Goal: Information Seeking & Learning: Find specific fact

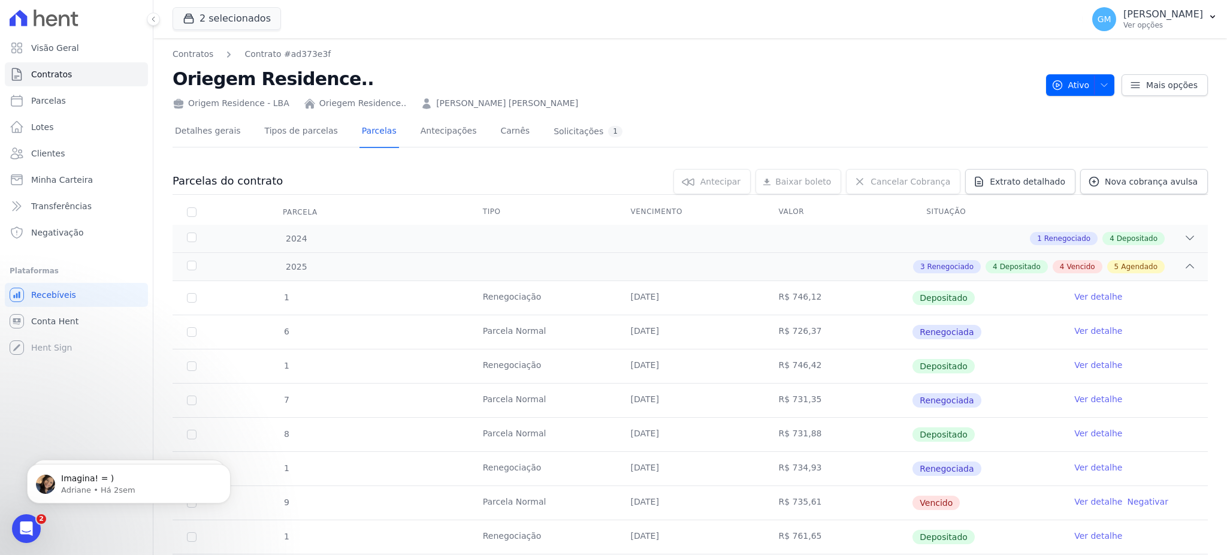
scroll to position [319, 0]
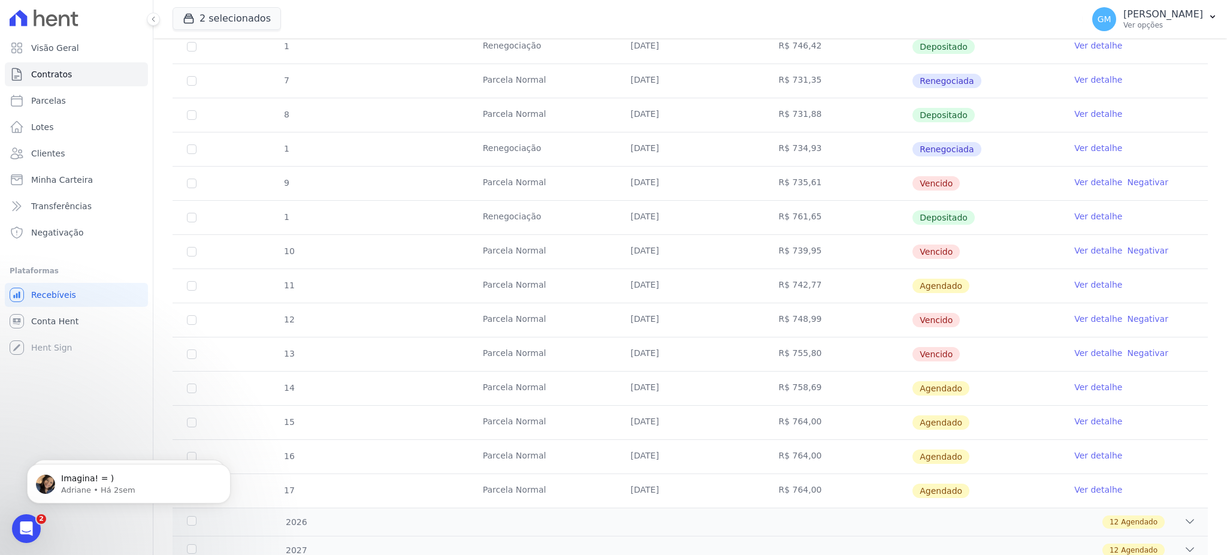
click at [384, 201] on tr "1 Renegociação [DATE] R$ 761,65 Depositado Ver detalhe" at bounding box center [689, 217] width 1035 height 34
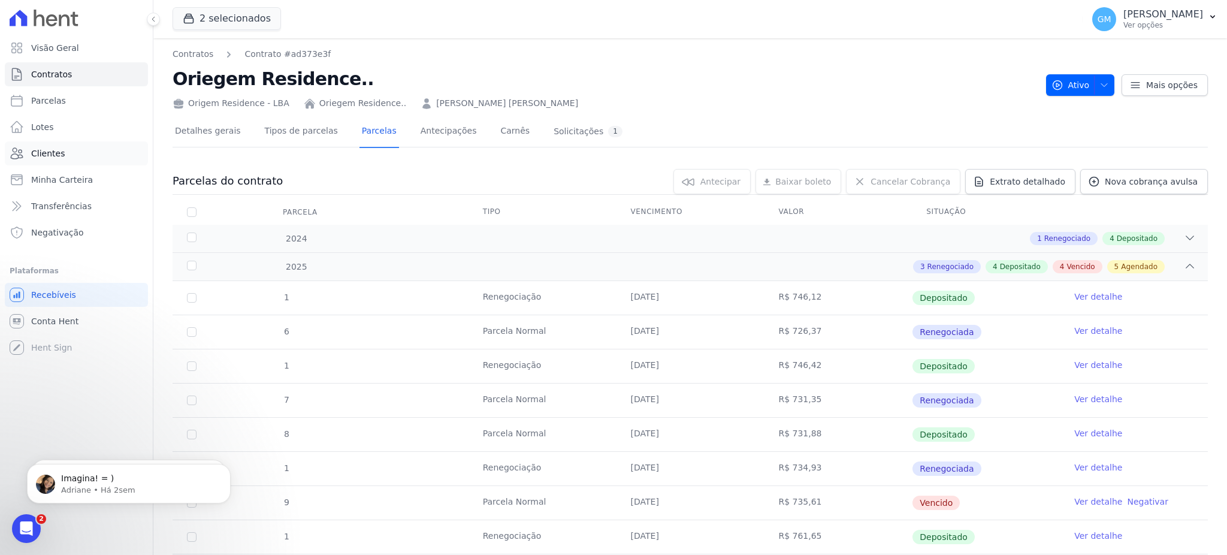
click at [92, 141] on link "Clientes" at bounding box center [76, 153] width 143 height 24
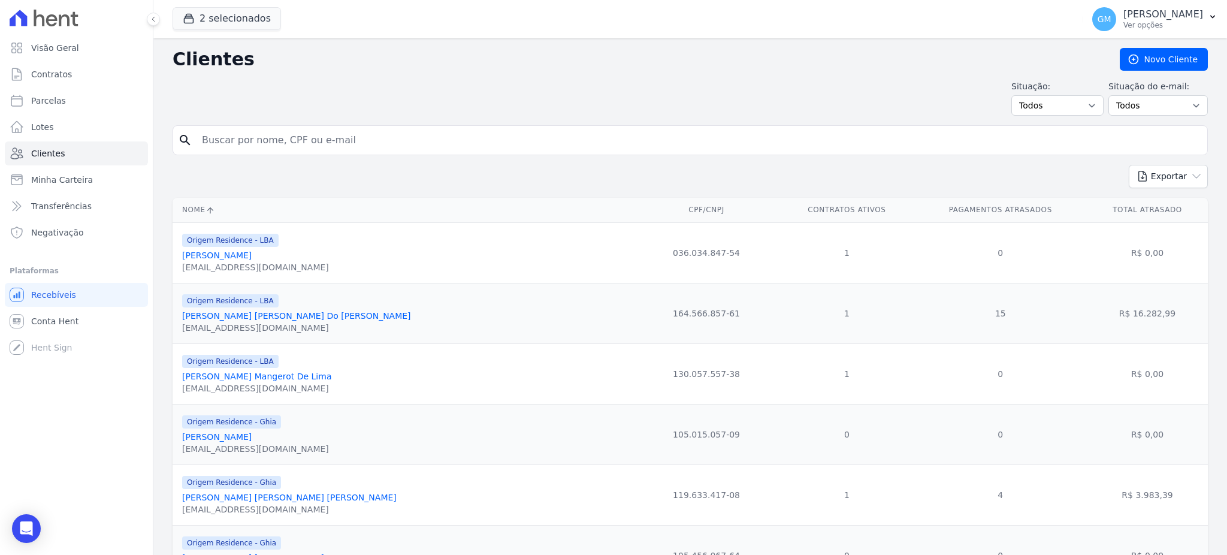
click at [393, 144] on input "search" at bounding box center [698, 140] width 1007 height 24
type input "[PERSON_NAME][DEMOGRAPHIC_DATA]"
drag, startPoint x: 362, startPoint y: 141, endPoint x: 200, endPoint y: 141, distance: 161.7
click at [200, 141] on input "[PERSON_NAME][DEMOGRAPHIC_DATA]" at bounding box center [698, 140] width 1007 height 24
click at [420, 149] on input "[PERSON_NAME][DEMOGRAPHIC_DATA]" at bounding box center [698, 140] width 1007 height 24
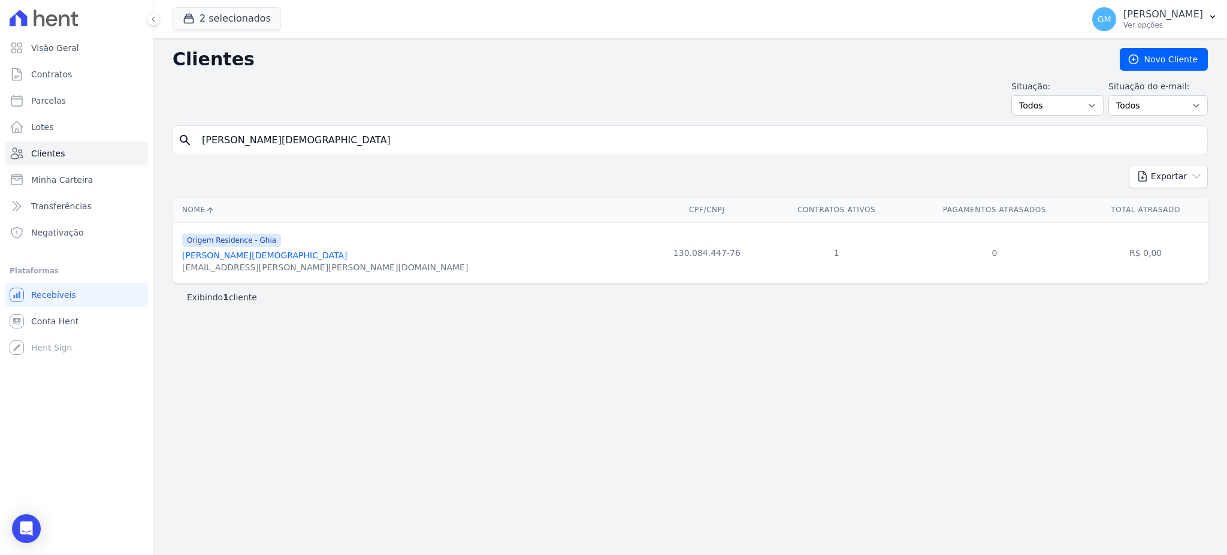
click at [261, 262] on div "[EMAIL_ADDRESS][PERSON_NAME][PERSON_NAME][DOMAIN_NAME]" at bounding box center [325, 267] width 286 height 12
click at [262, 254] on link "[PERSON_NAME][DEMOGRAPHIC_DATA]" at bounding box center [264, 255] width 165 height 10
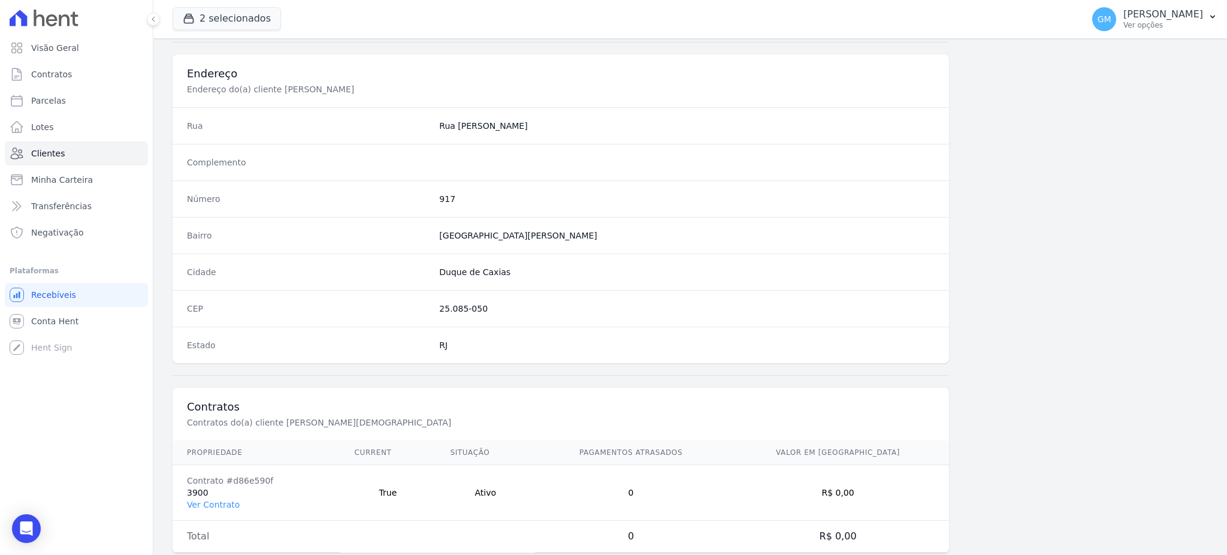
scroll to position [567, 0]
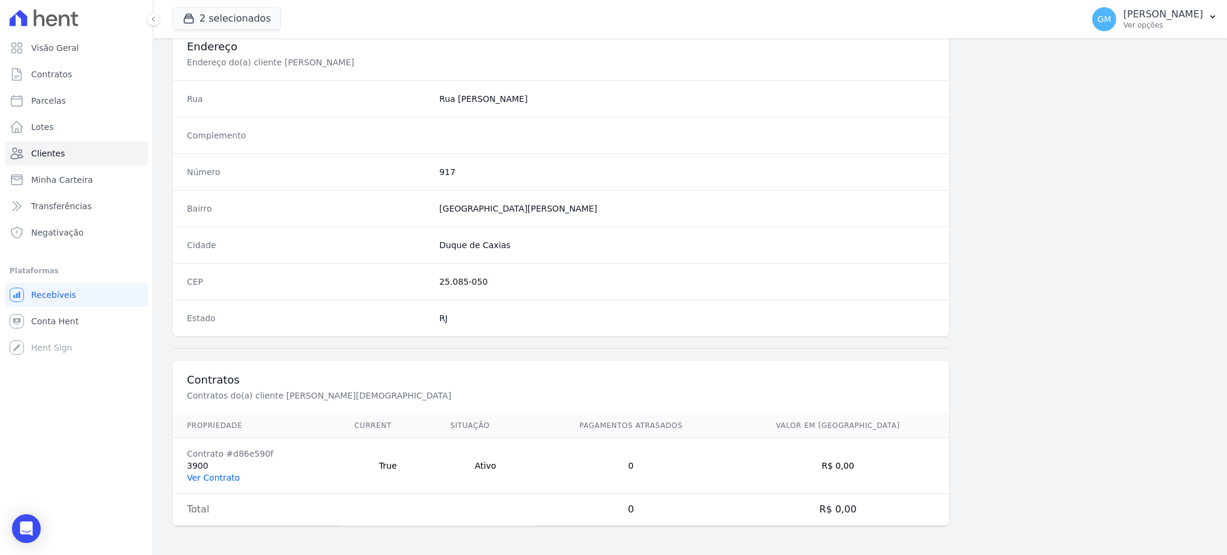
click at [234, 473] on link "Ver Contrato" at bounding box center [213, 478] width 53 height 10
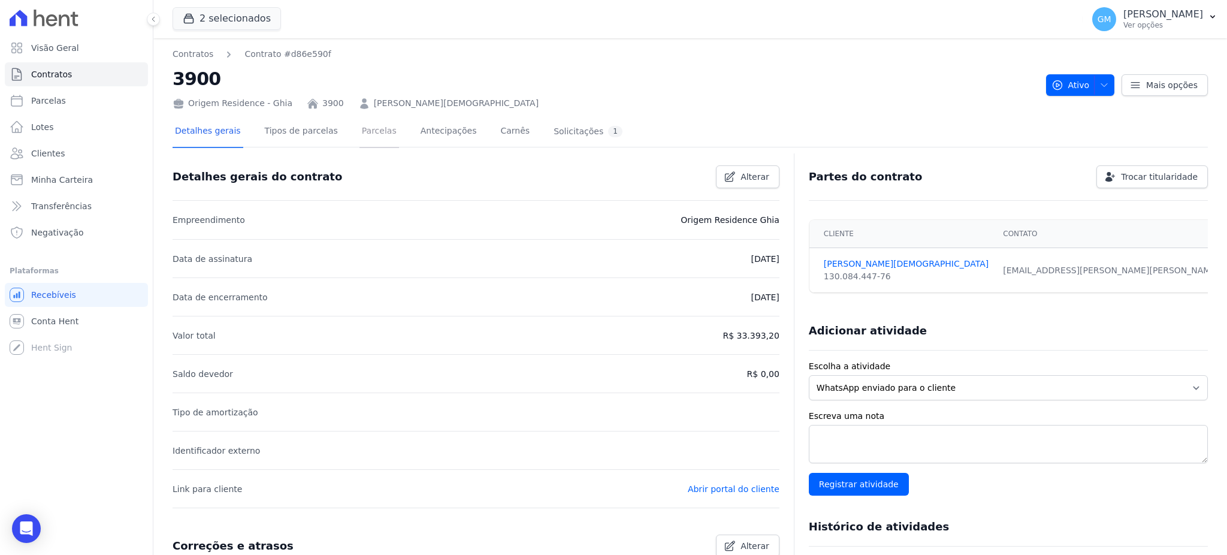
click at [371, 132] on link "Parcelas" at bounding box center [379, 132] width 40 height 32
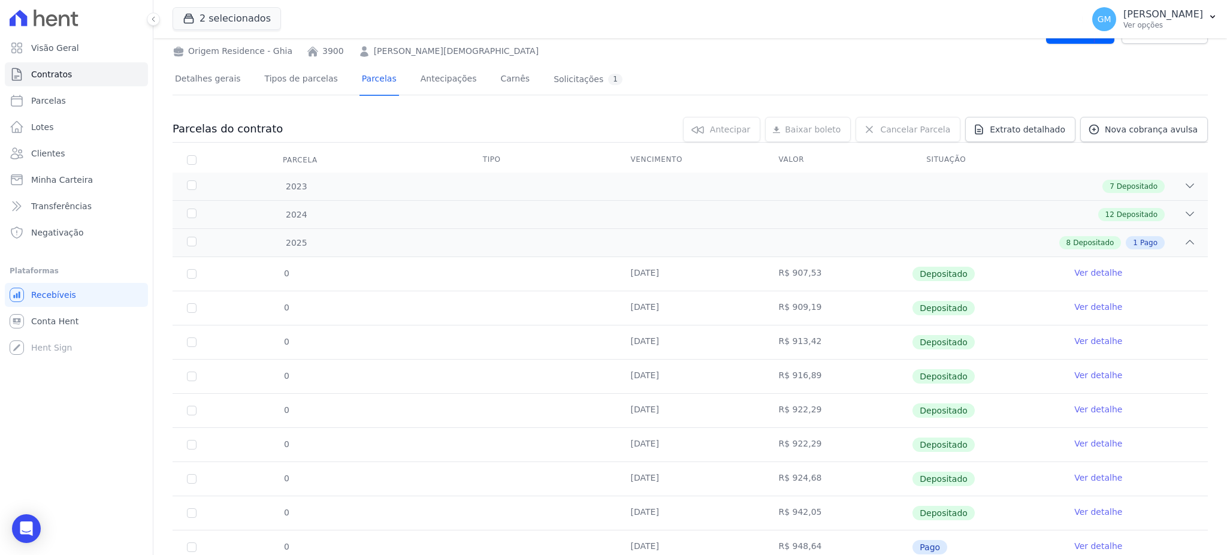
scroll to position [96, 0]
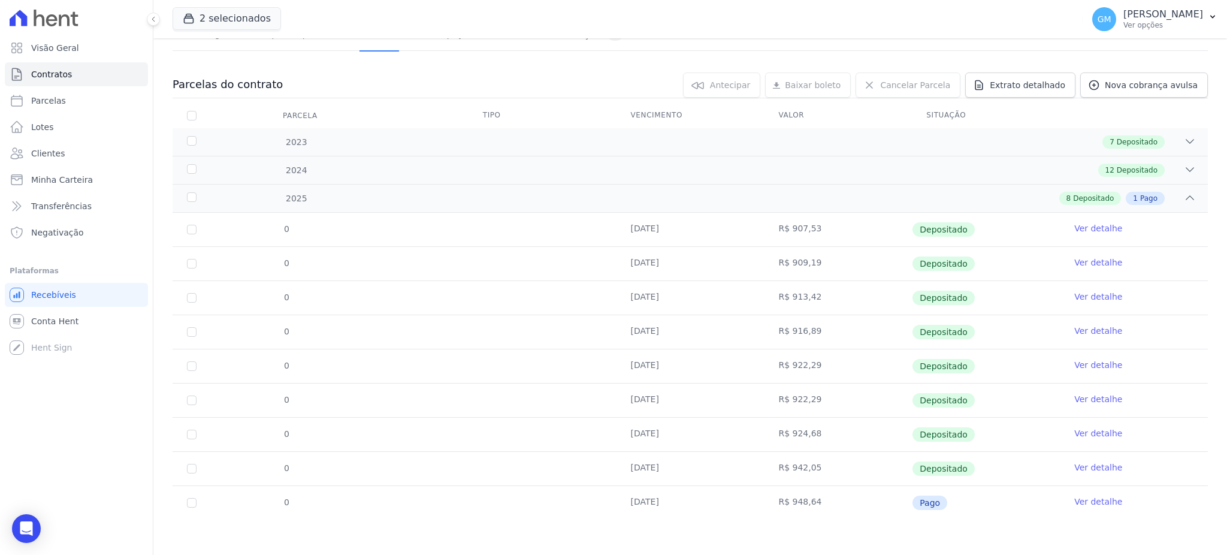
click at [1074, 508] on td "Ver detalhe" at bounding box center [1133, 503] width 148 height 34
click at [1074, 496] on link "Ver detalhe" at bounding box center [1098, 501] width 48 height 12
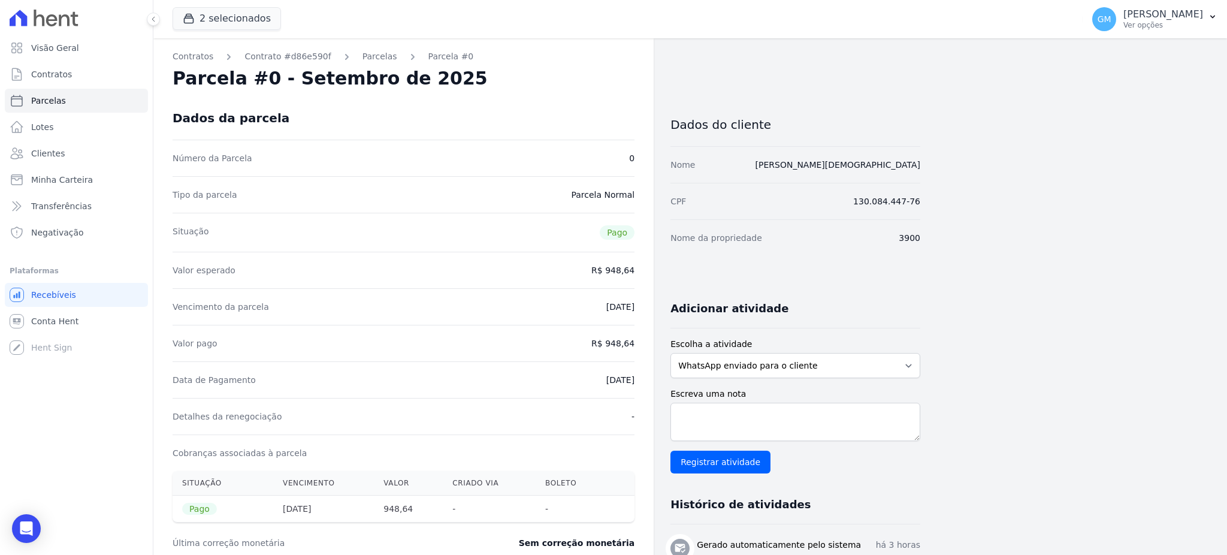
drag, startPoint x: 608, startPoint y: 341, endPoint x: 640, endPoint y: 341, distance: 31.1
click at [640, 341] on div "Contratos Contrato #d86e590f [GEOGRAPHIC_DATA] Parcela #0 Parcela #0 - Setembro…" at bounding box center [403, 424] width 500 height 773
copy dd "948,64"
drag, startPoint x: 586, startPoint y: 376, endPoint x: 637, endPoint y: 380, distance: 51.0
click at [637, 380] on div "Contratos Contrato #d86e590f [GEOGRAPHIC_DATA] Parcela #0 Parcela #0 - Setembro…" at bounding box center [403, 424] width 500 height 773
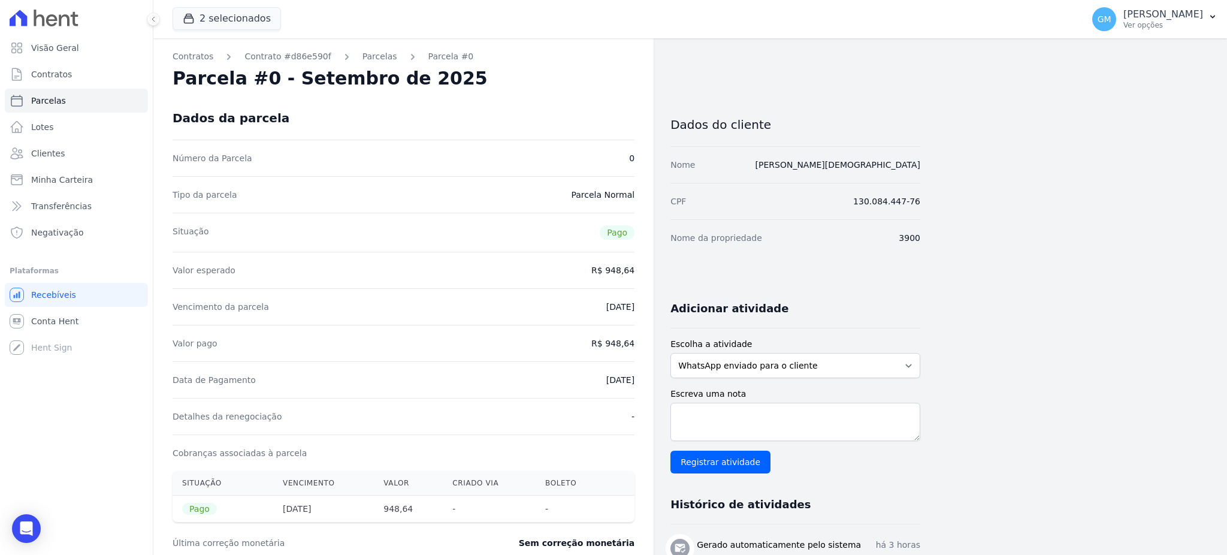
copy dd "[DATE]"
drag, startPoint x: 608, startPoint y: 341, endPoint x: 641, endPoint y: 342, distance: 32.3
click at [641, 342] on div "Contratos Contrato #d86e590f [GEOGRAPHIC_DATA] Parcela #0 Parcela #0 - Setembro…" at bounding box center [403, 424] width 500 height 773
copy dd "948,64"
drag, startPoint x: 578, startPoint y: 391, endPoint x: 637, endPoint y: 384, distance: 59.7
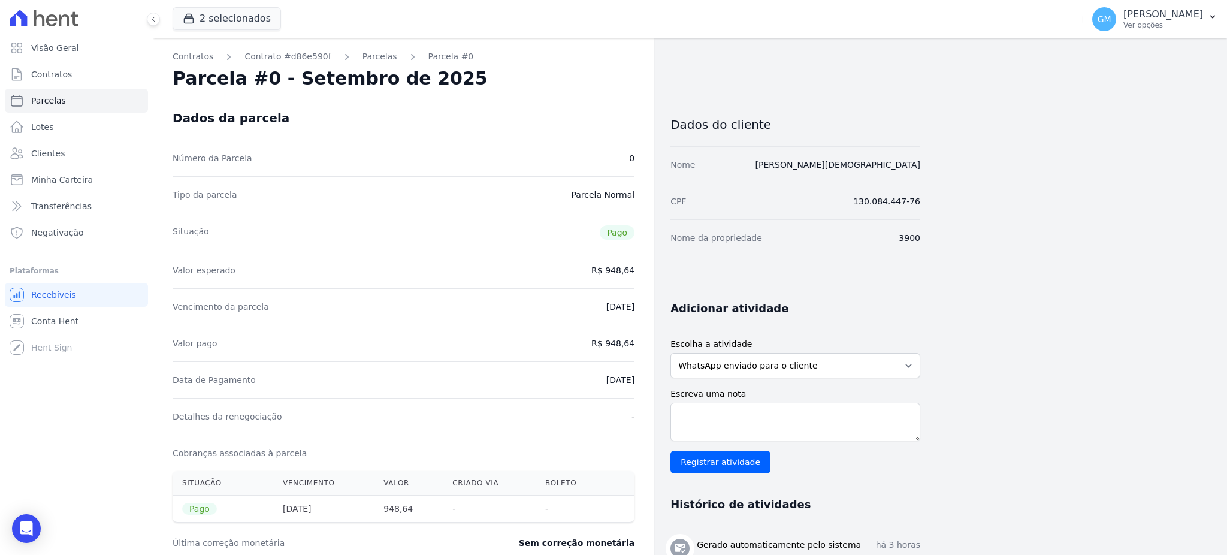
click at [637, 384] on div "Contratos Contrato #d86e590f [GEOGRAPHIC_DATA] Parcela #0 Parcela #0 - Setembro…" at bounding box center [403, 424] width 500 height 773
copy dd "[DATE]"
drag, startPoint x: 820, startPoint y: 165, endPoint x: 922, endPoint y: 169, distance: 102.5
click at [922, 169] on div "Contratos Contrato #d86e590f [GEOGRAPHIC_DATA] Parcela #0 Parcela #0 - Setembro…" at bounding box center [680, 424] width 1054 height 773
copy link "[PERSON_NAME][DEMOGRAPHIC_DATA]"
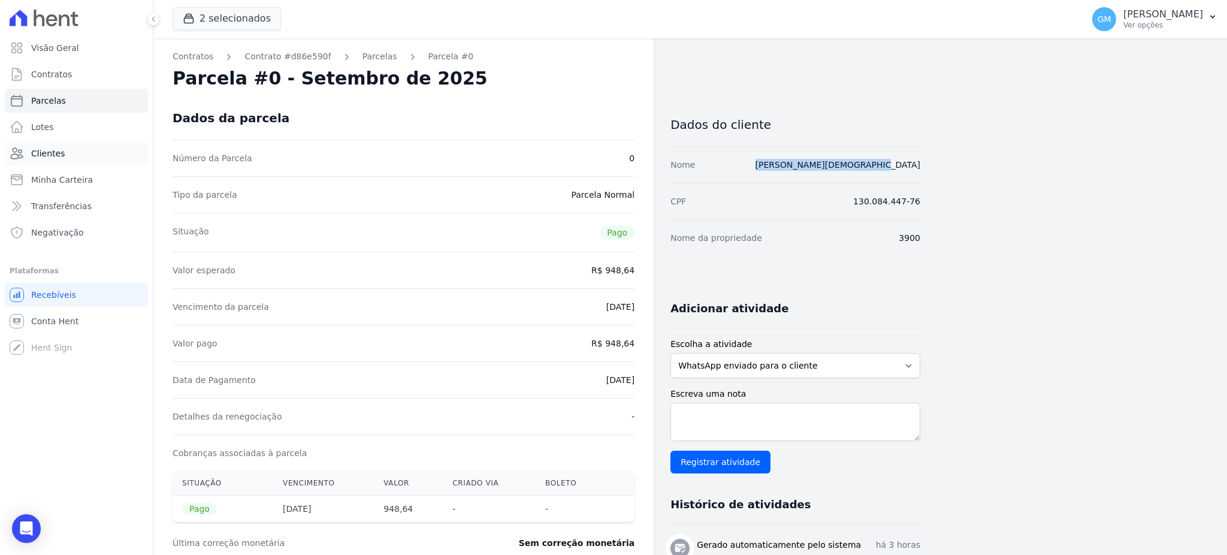
click at [56, 158] on span "Clientes" at bounding box center [48, 153] width 34 height 12
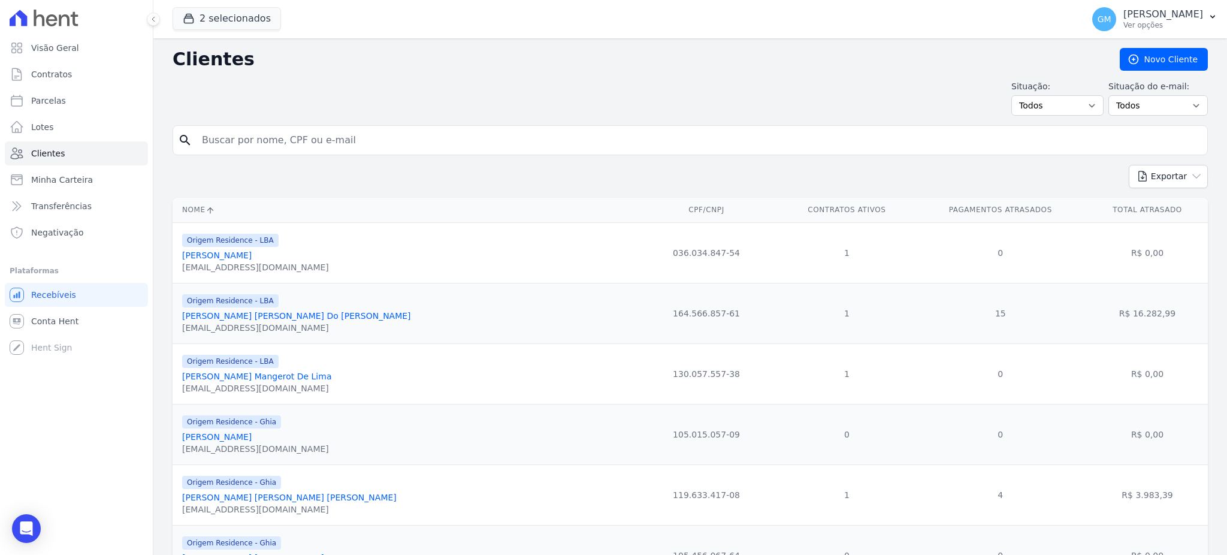
click at [207, 150] on input "search" at bounding box center [698, 140] width 1007 height 24
paste input "[PERSON_NAME][DEMOGRAPHIC_DATA]"
type input "[PERSON_NAME][DEMOGRAPHIC_DATA]"
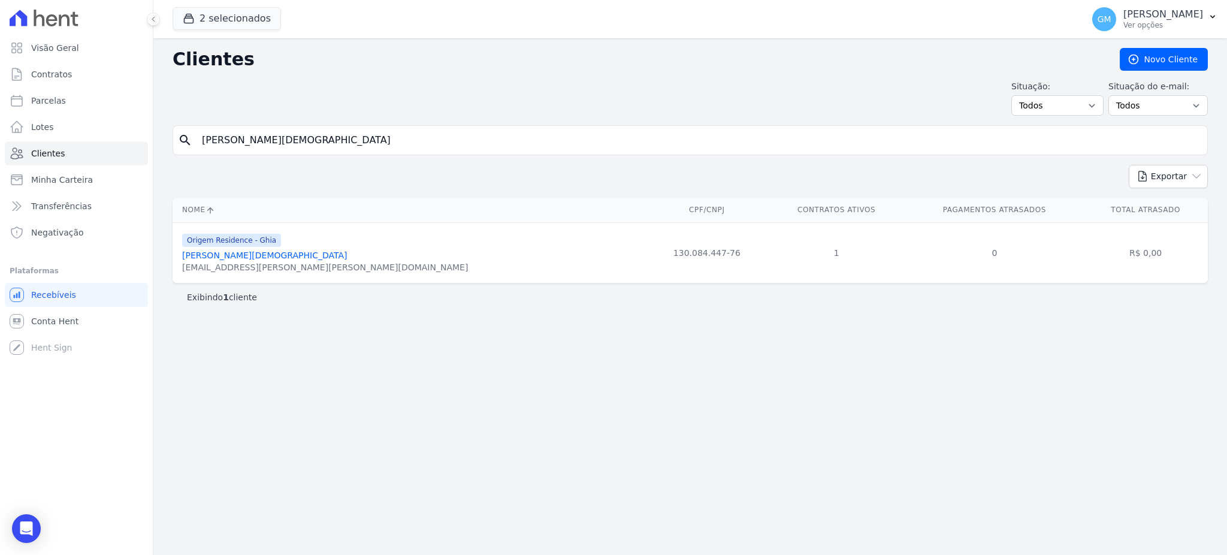
click at [268, 255] on link "[PERSON_NAME][DEMOGRAPHIC_DATA]" at bounding box center [264, 255] width 165 height 10
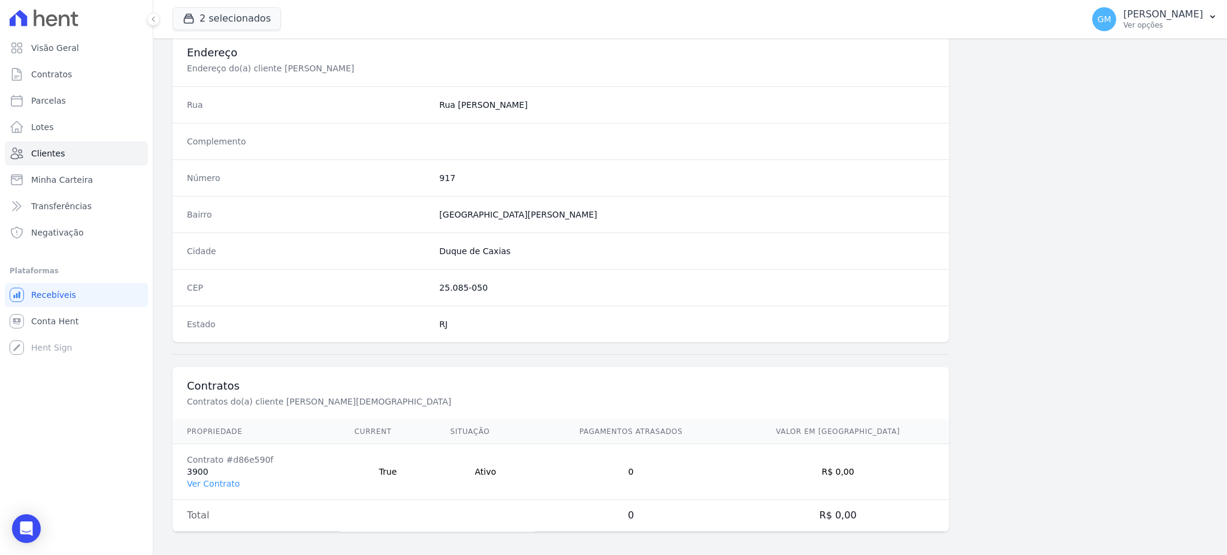
scroll to position [567, 0]
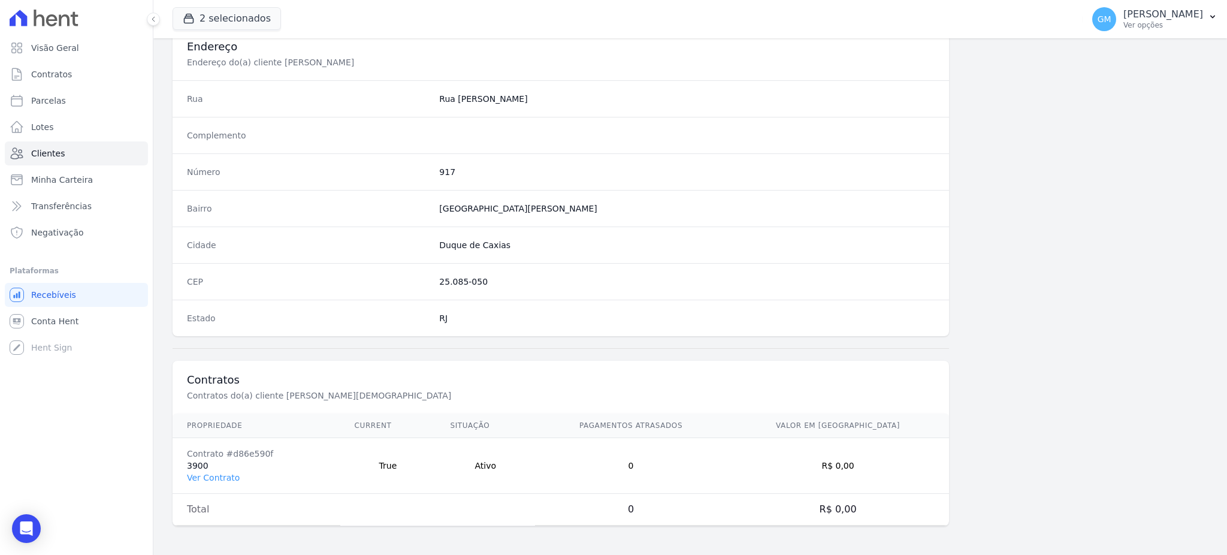
click at [235, 479] on td "Contrato #d86e590f 3900 Ver Contrato" at bounding box center [256, 466] width 168 height 56
click at [233, 473] on link "Ver Contrato" at bounding box center [213, 478] width 53 height 10
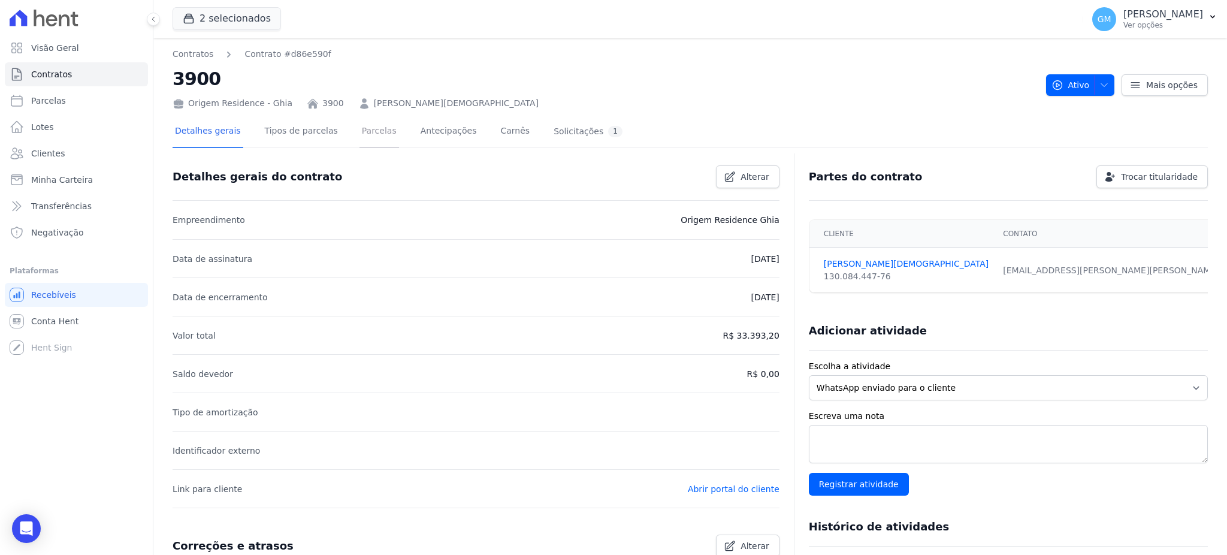
click at [359, 128] on link "Parcelas" at bounding box center [379, 132] width 40 height 32
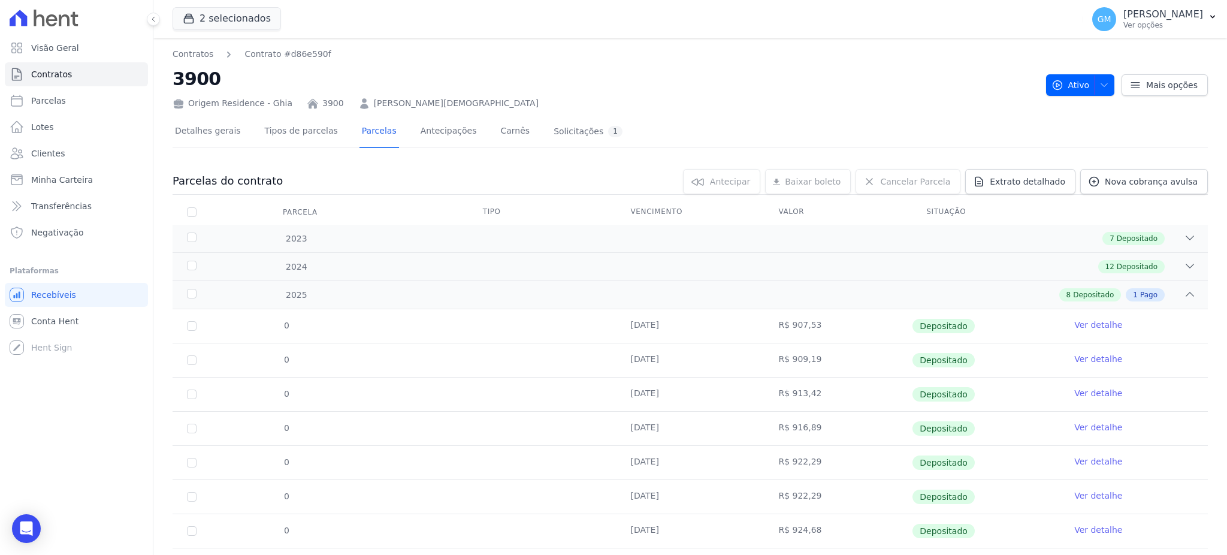
scroll to position [96, 0]
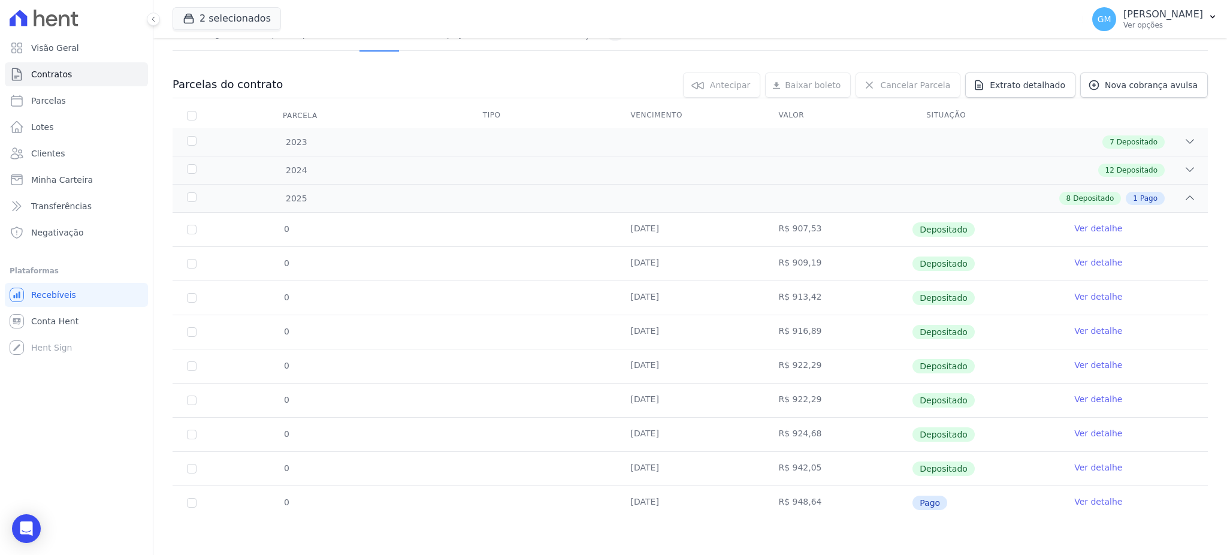
drag, startPoint x: 812, startPoint y: 497, endPoint x: 780, endPoint y: 497, distance: 31.7
click at [780, 497] on td "R$ 948,64" at bounding box center [838, 503] width 148 height 34
copy td "948,64"
click at [846, 461] on td "R$ 942,05" at bounding box center [838, 469] width 148 height 34
drag, startPoint x: 817, startPoint y: 499, endPoint x: 783, endPoint y: 502, distance: 34.3
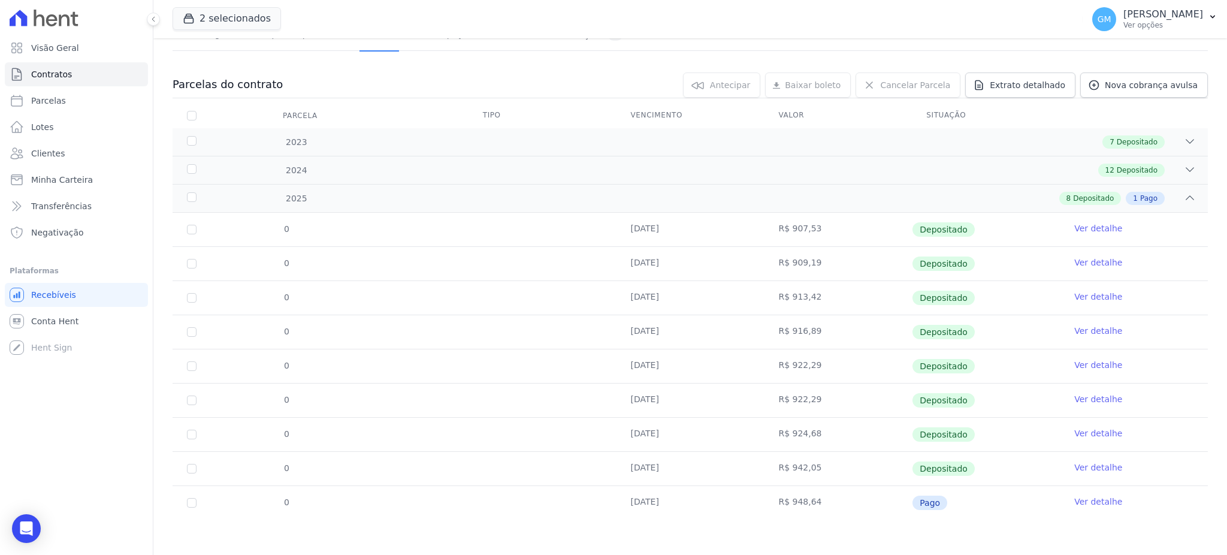
click at [783, 502] on td "R$ 948,64" at bounding box center [838, 503] width 148 height 34
copy td "948,64"
click at [732, 502] on td "[DATE]" at bounding box center [690, 503] width 148 height 34
drag, startPoint x: 812, startPoint y: 496, endPoint x: 784, endPoint y: 507, distance: 29.4
click at [784, 507] on td "R$ 948,64" at bounding box center [838, 503] width 148 height 34
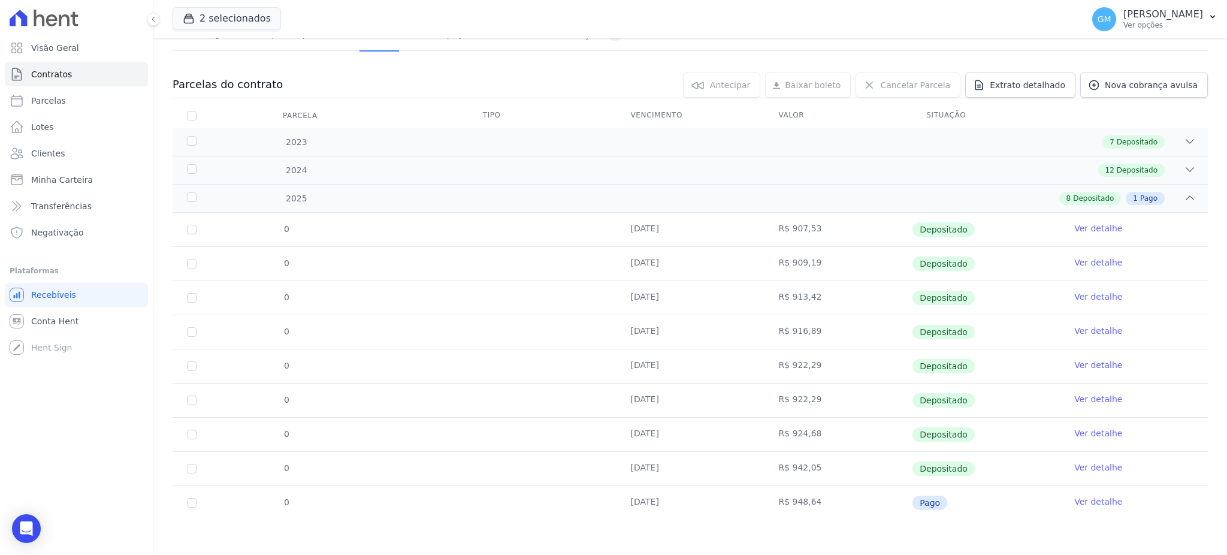
copy td "948,64"
